Goal: Information Seeking & Learning: Learn about a topic

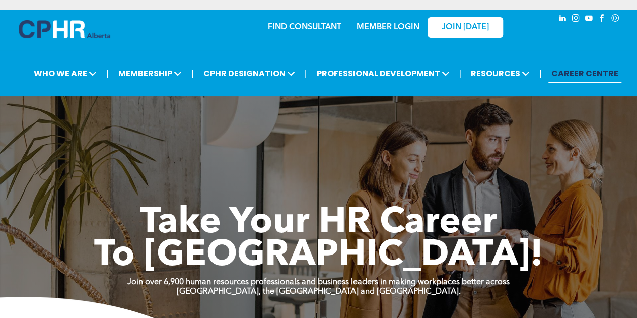
click at [386, 25] on link "MEMBER LOGIN" at bounding box center [387, 27] width 63 height 8
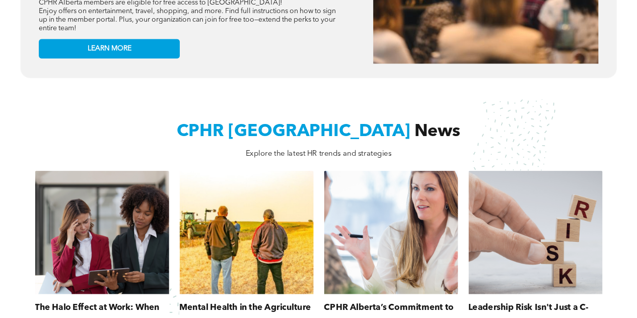
scroll to position [705, 0]
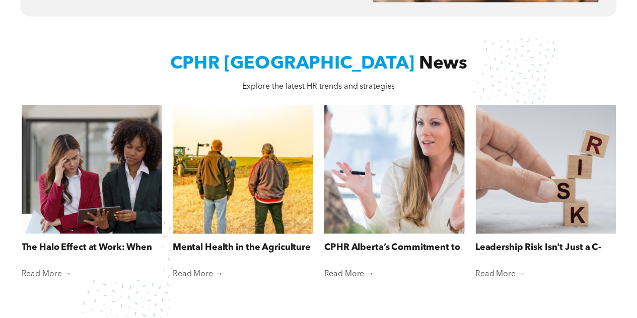
click at [265, 241] on link "Mental Health in the Agriculture Industry" at bounding box center [243, 248] width 140 height 14
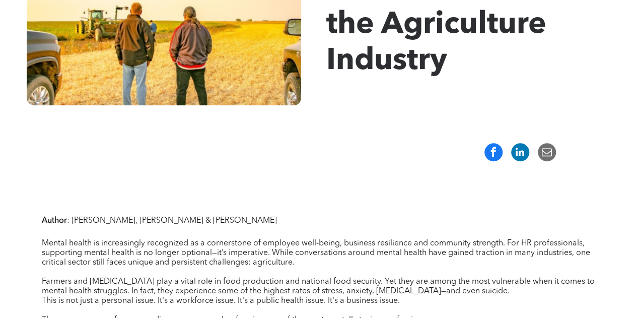
scroll to position [252, 0]
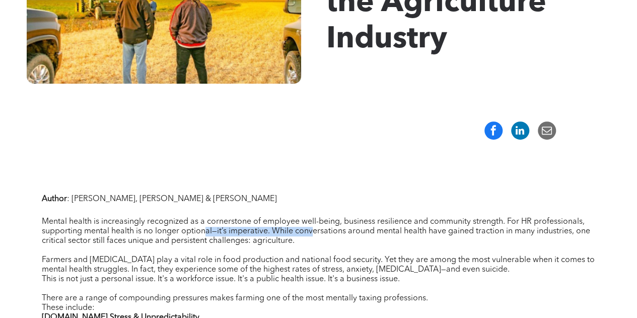
drag, startPoint x: 208, startPoint y: 228, endPoint x: 310, endPoint y: 228, distance: 101.7
click at [310, 228] on span "Mental health is increasingly recognized as a cornerstone of employee well-bein…" at bounding box center [316, 230] width 548 height 27
click at [342, 244] on p "Mental health is increasingly recognized as a cornerstone of employee well-bein…" at bounding box center [319, 231] width 554 height 29
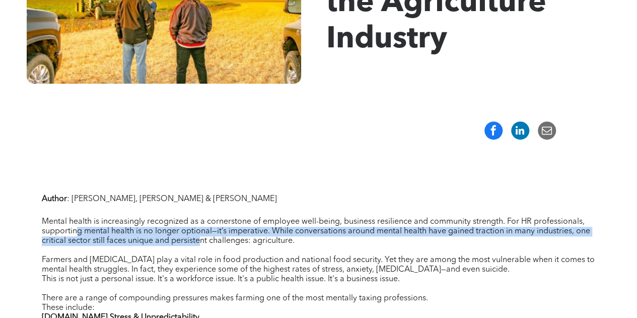
drag, startPoint x: 81, startPoint y: 234, endPoint x: 200, endPoint y: 237, distance: 119.3
click at [200, 237] on span "Mental health is increasingly recognized as a cornerstone of employee well-bein…" at bounding box center [316, 230] width 548 height 27
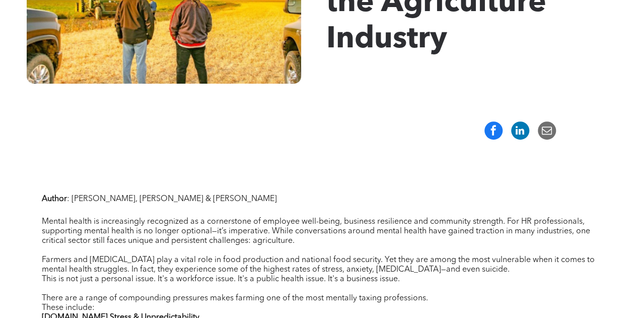
click at [309, 241] on p "Mental health is increasingly recognized as a cornerstone of employee well-bein…" at bounding box center [319, 231] width 554 height 29
drag, startPoint x: 52, startPoint y: 244, endPoint x: 204, endPoint y: 243, distance: 152.0
click at [204, 243] on span "Mental health is increasingly recognized as a cornerstone of employee well-bein…" at bounding box center [316, 230] width 548 height 27
click at [175, 261] on span "Farmers and agricultural workers play a vital role in food production and natio…" at bounding box center [318, 265] width 553 height 18
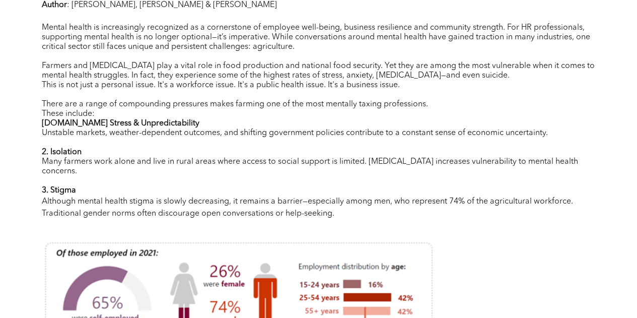
scroll to position [453, 0]
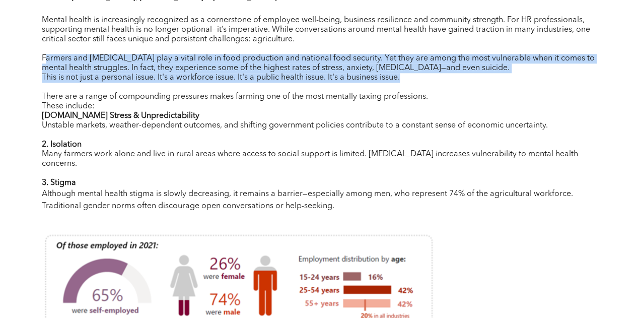
drag, startPoint x: 47, startPoint y: 60, endPoint x: 504, endPoint y: 76, distance: 457.8
click at [504, 76] on div "Author : Nicole Mahieux, Nick Canning & Kendal Tremblay Mental health is increa…" at bounding box center [319, 107] width 554 height 235
click at [444, 80] on p "This is not just a personal issue. It's a workforce issue. It's a public health…" at bounding box center [319, 78] width 554 height 10
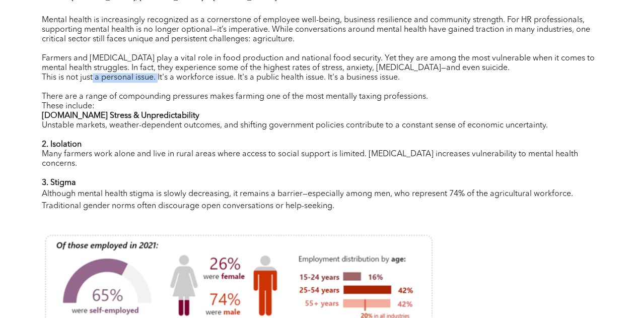
drag, startPoint x: 92, startPoint y: 74, endPoint x: 158, endPoint y: 79, distance: 66.1
click at [158, 79] on span "This is not just a personal issue. It's a workforce issue. It's a public health…" at bounding box center [221, 77] width 358 height 8
click at [118, 106] on p "﻿ These include:" at bounding box center [319, 107] width 554 height 10
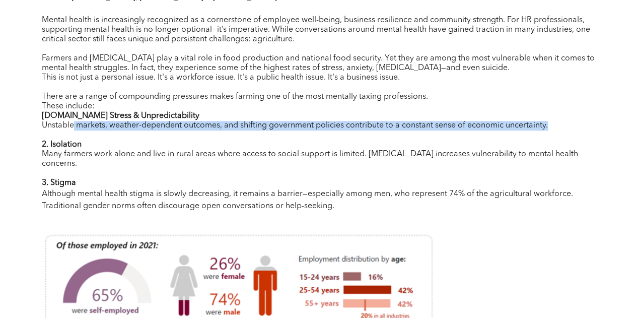
drag, startPoint x: 72, startPoint y: 126, endPoint x: 388, endPoint y: 132, distance: 315.6
click at [388, 132] on div "Author : Nicole Mahieux, Nick Canning & Kendal Tremblay Mental health is increa…" at bounding box center [319, 107] width 554 height 235
drag, startPoint x: 204, startPoint y: 158, endPoint x: 345, endPoint y: 162, distance: 141.0
click at [345, 162] on p "Many farmers work alone and live in rural areas where access to social support …" at bounding box center [319, 158] width 554 height 19
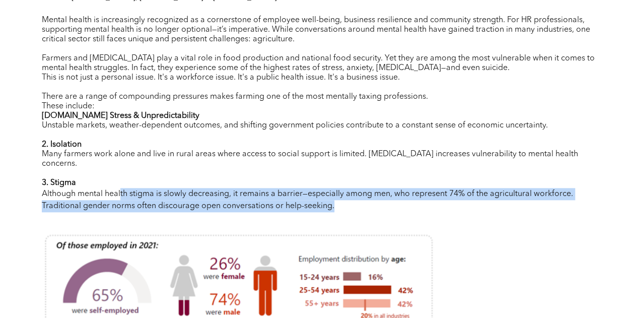
drag, startPoint x: 120, startPoint y: 193, endPoint x: 337, endPoint y: 204, distance: 217.2
click at [337, 204] on p "Although mental health stigma is slowly decreasing, it remains a barrier—especi…" at bounding box center [319, 200] width 554 height 24
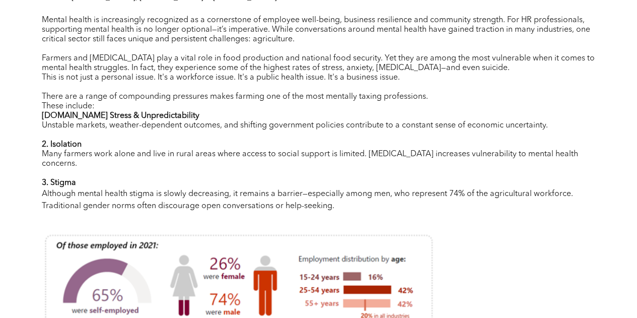
click at [502, 217] on p at bounding box center [319, 218] width 554 height 12
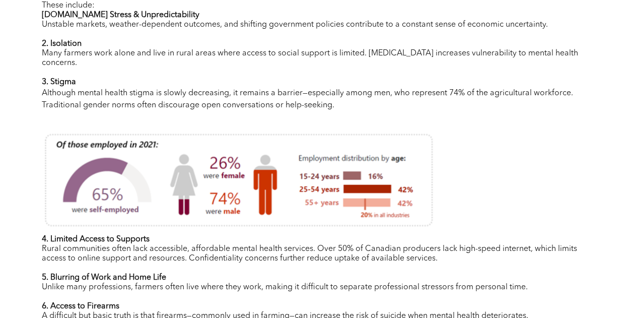
scroll to position [604, 0]
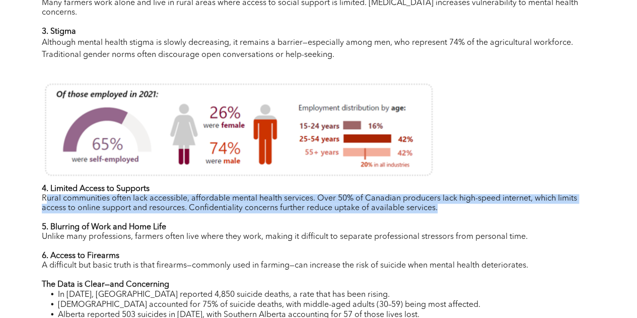
drag, startPoint x: 46, startPoint y: 202, endPoint x: 504, endPoint y: 206, distance: 458.1
click at [504, 206] on p "Rural communities often lack accessible, affordable mental health services. Ove…" at bounding box center [319, 203] width 554 height 19
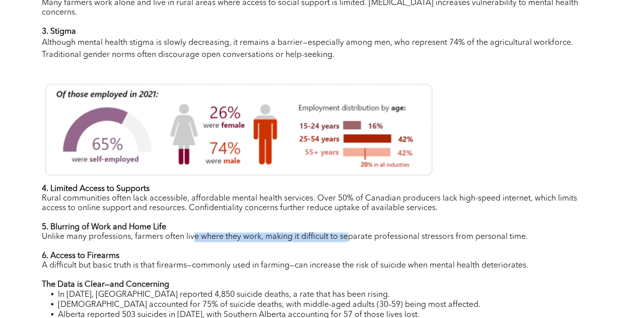
drag, startPoint x: 193, startPoint y: 241, endPoint x: 347, endPoint y: 241, distance: 154.0
click at [347, 241] on span "Unlike many professions, farmers often live where they work, making it difficul…" at bounding box center [285, 237] width 486 height 8
click at [344, 251] on p at bounding box center [319, 247] width 554 height 10
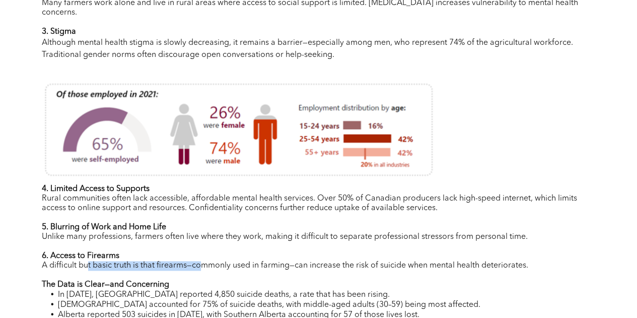
drag, startPoint x: 86, startPoint y: 270, endPoint x: 200, endPoint y: 272, distance: 114.8
click at [200, 269] on span "A difficult but basic truth is that firearms—commonly used in farming—can incre…" at bounding box center [285, 265] width 486 height 8
click at [320, 279] on p at bounding box center [319, 275] width 554 height 10
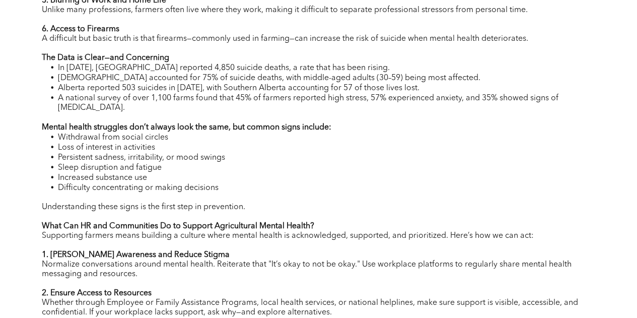
scroll to position [856, 0]
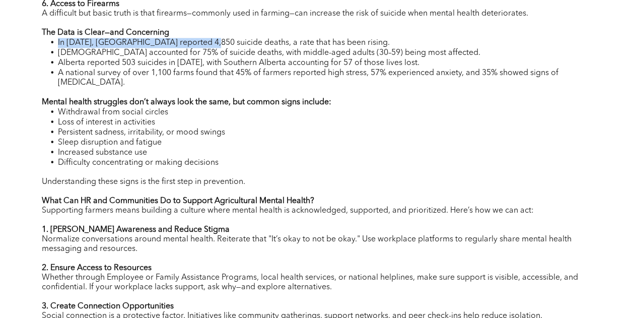
drag, startPoint x: 56, startPoint y: 47, endPoint x: 208, endPoint y: 49, distance: 151.5
click at [208, 48] on li "In 2022, Canada reported 4,850 suicide deaths, a rate that has been rising." at bounding box center [327, 43] width 538 height 10
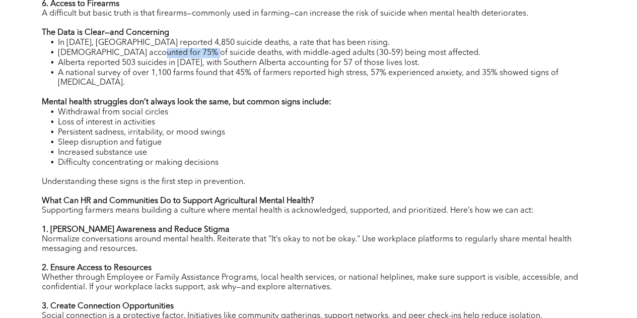
drag, startPoint x: 147, startPoint y: 58, endPoint x: 201, endPoint y: 58, distance: 54.4
click at [201, 57] on span "Males accounted for 75% of suicide deaths, with middle-aged adults (30–59) bein…" at bounding box center [269, 53] width 422 height 8
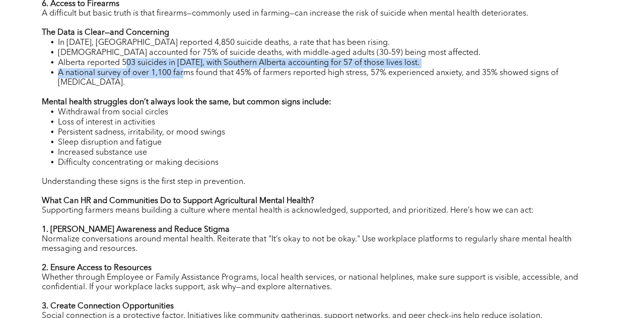
drag, startPoint x: 124, startPoint y: 67, endPoint x: 185, endPoint y: 72, distance: 61.1
click at [185, 72] on ul "In 2022, Canada reported 4,850 suicide deaths, a rate that has been rising. Mal…" at bounding box center [319, 63] width 554 height 50
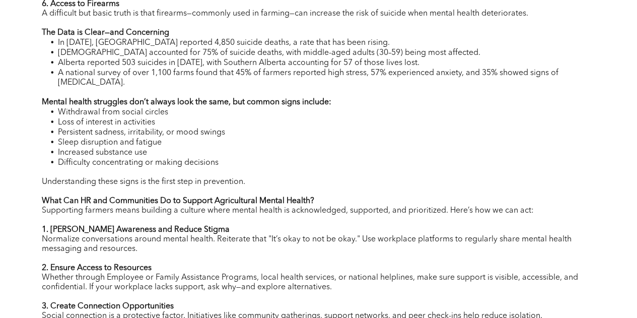
click at [180, 84] on li "A national survey of over 1,100 farms found that 45% of farmers reported high s…" at bounding box center [327, 78] width 538 height 20
drag, startPoint x: 93, startPoint y: 105, endPoint x: 217, endPoint y: 108, distance: 124.9
click at [217, 106] on strong "Mental health struggles don’t always look the same, but common signs include:" at bounding box center [186, 102] width 289 height 8
click at [215, 117] on li "Withdrawal from social circles" at bounding box center [327, 112] width 538 height 10
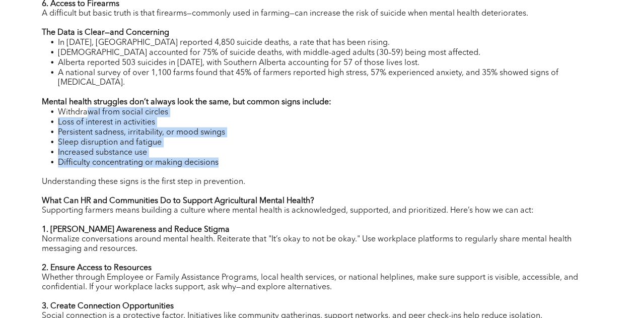
drag, startPoint x: 86, startPoint y: 115, endPoint x: 223, endPoint y: 170, distance: 148.0
click at [223, 170] on div "4. Limited Access to Supports Rural communities often lack accessible, affordab…" at bounding box center [319, 227] width 554 height 590
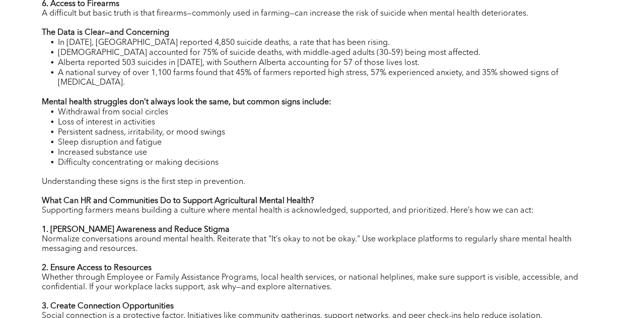
click at [201, 185] on span "Understanding these signs is the first step in prevention." at bounding box center [143, 181] width 203 height 8
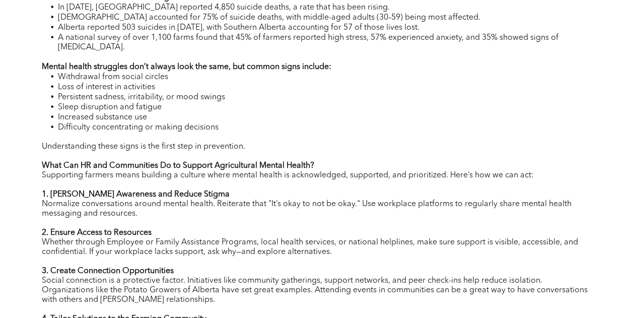
scroll to position [956, 0]
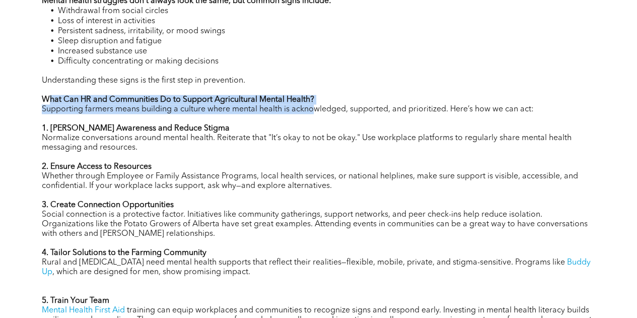
drag, startPoint x: 51, startPoint y: 101, endPoint x: 313, endPoint y: 108, distance: 262.3
click at [313, 108] on div "4. Limited Access to Supports Rural communities often lack accessible, affordab…" at bounding box center [319, 126] width 554 height 590
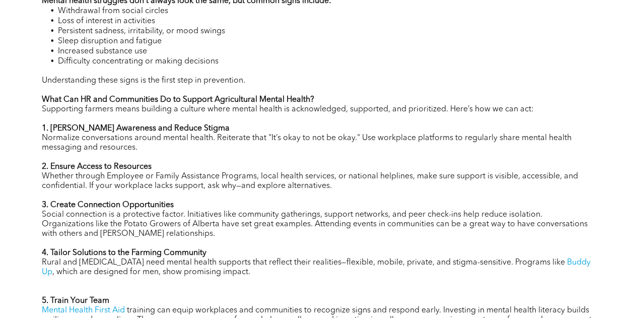
click at [255, 127] on p "1. Foster Awareness and Reduce Stigma" at bounding box center [319, 129] width 554 height 10
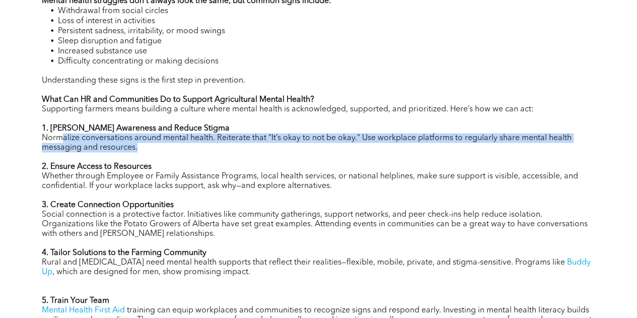
drag, startPoint x: 60, startPoint y: 140, endPoint x: 336, endPoint y: 146, distance: 275.4
click at [336, 146] on p "Normalize conversations around mental health. Reiterate that "It’s okay to not …" at bounding box center [319, 142] width 554 height 19
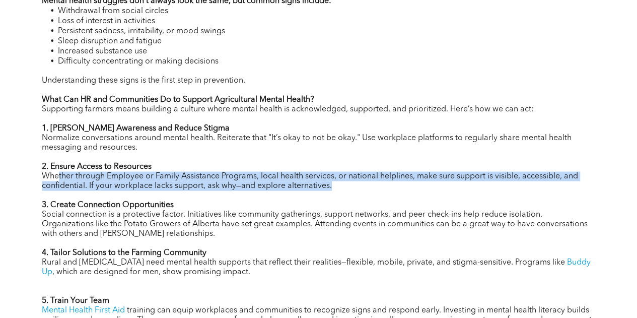
drag, startPoint x: 57, startPoint y: 179, endPoint x: 356, endPoint y: 194, distance: 299.4
click at [356, 191] on p "Whether through Employee or Family Assistance Programs, local health services, …" at bounding box center [319, 181] width 554 height 19
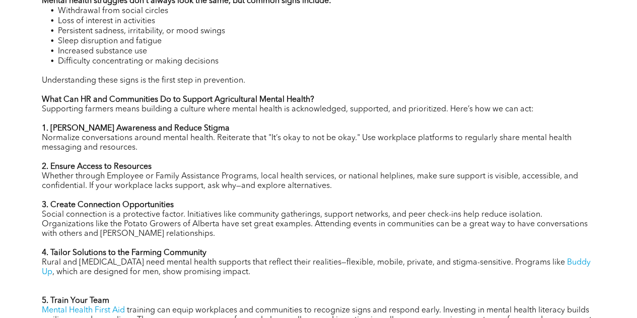
click at [149, 218] on span "Social connection is a protective factor. Initiatives like community gatherings…" at bounding box center [315, 223] width 546 height 27
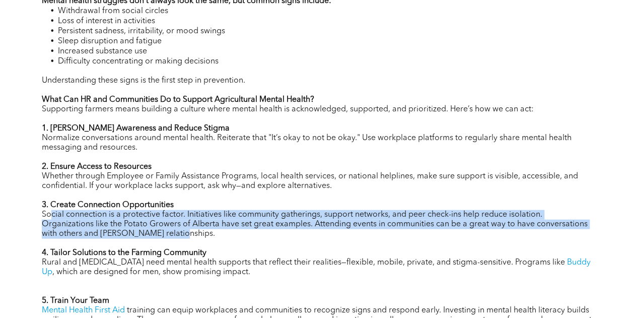
drag, startPoint x: 52, startPoint y: 217, endPoint x: 285, endPoint y: 234, distance: 233.1
click at [285, 234] on p "Social connection is a protective factor. Initiatives like community gatherings…" at bounding box center [319, 224] width 554 height 29
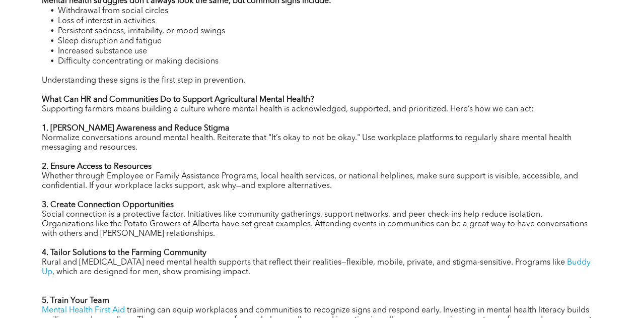
click at [275, 254] on p "4. Tailor Solutions to the Farming Community" at bounding box center [319, 253] width 554 height 10
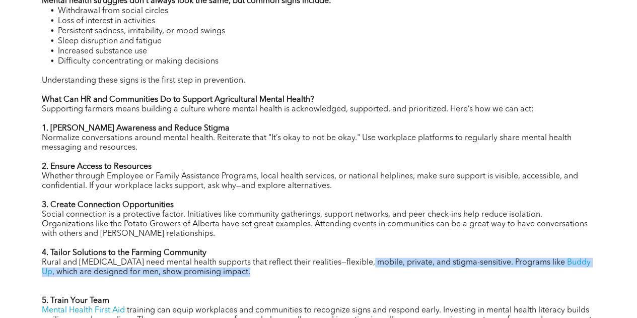
drag, startPoint x: 362, startPoint y: 265, endPoint x: 526, endPoint y: 274, distance: 164.4
click at [526, 274] on p "Rural and agricultural workers need mental health supports that reflect their r…" at bounding box center [319, 267] width 554 height 19
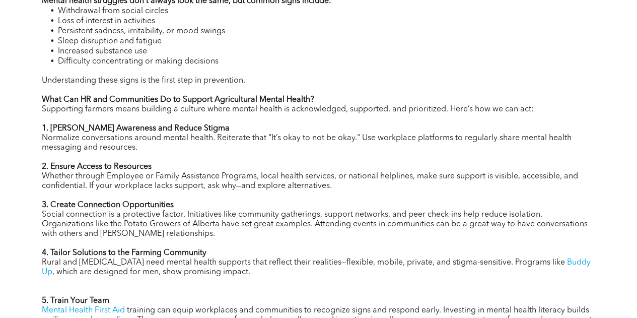
click at [468, 283] on p at bounding box center [319, 282] width 554 height 10
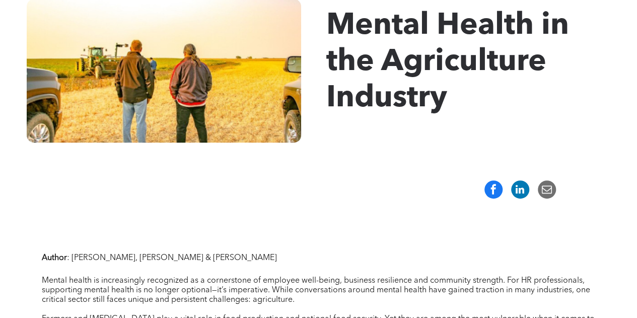
scroll to position [0, 0]
